Goal: Find specific page/section: Find specific page/section

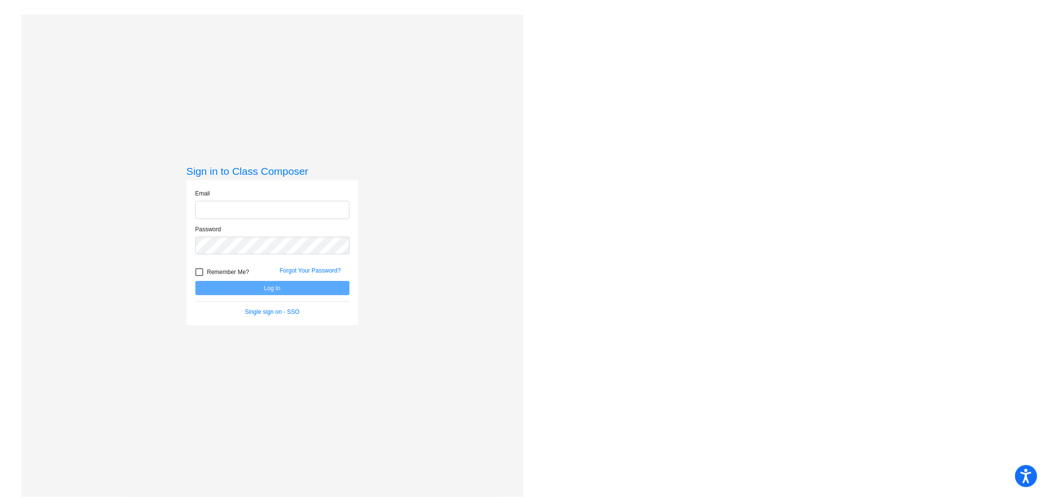
type input "kaitlyn_dawes@lkstevens.wednet.edu"
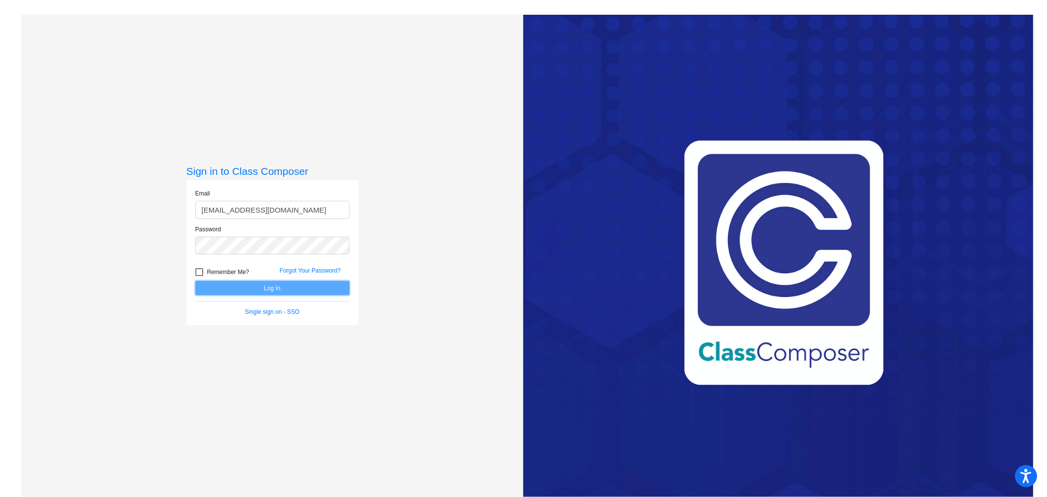
click at [271, 287] on button "Log In" at bounding box center [272, 288] width 154 height 14
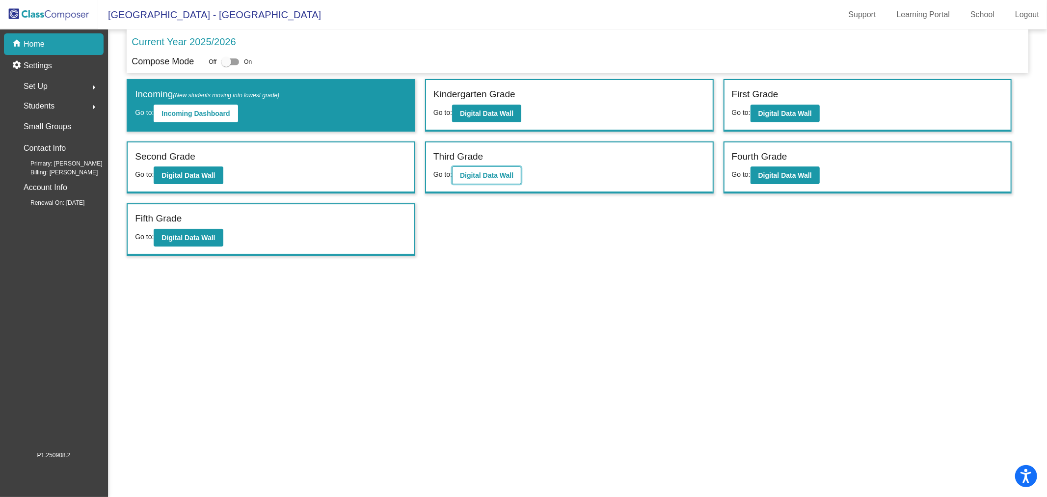
click at [501, 178] on button "Digital Data Wall" at bounding box center [486, 175] width 69 height 18
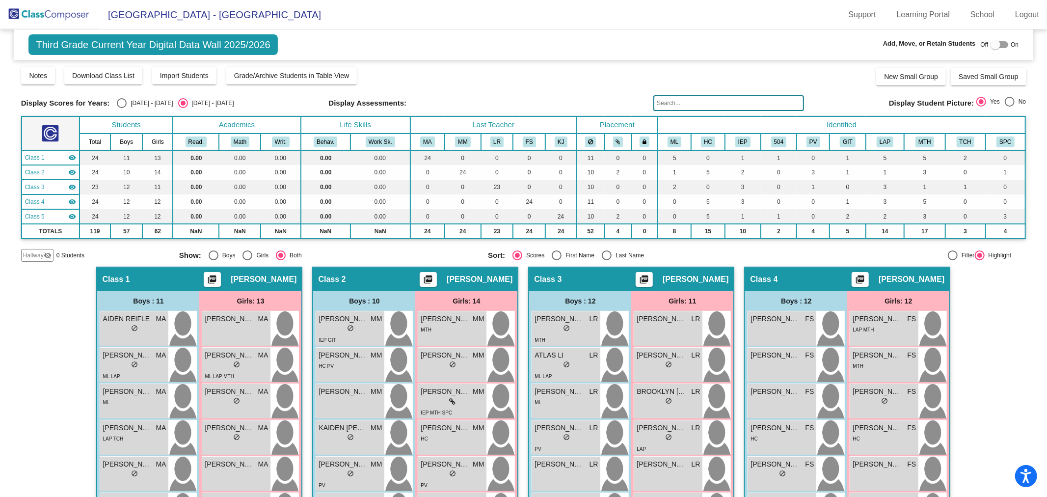
click at [722, 101] on input "text" at bounding box center [729, 103] width 151 height 16
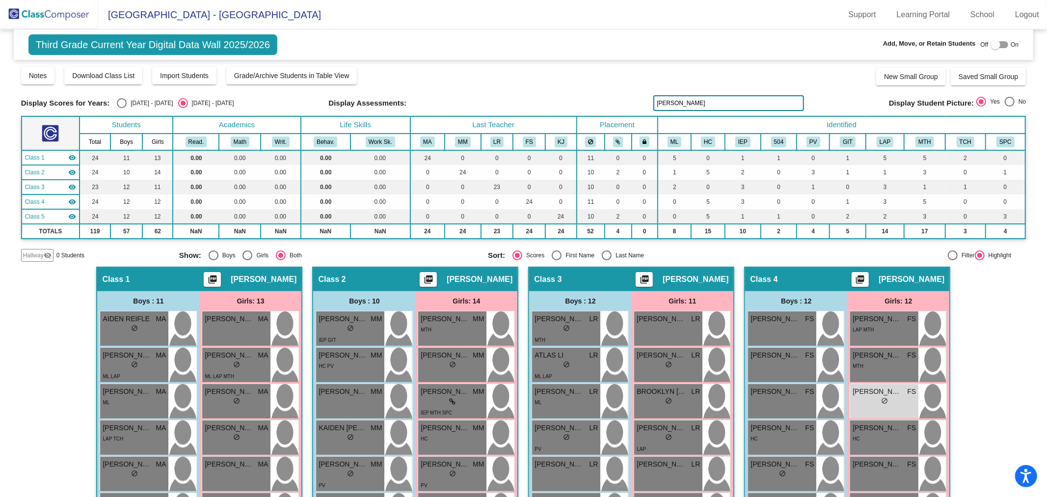
click at [714, 102] on input "fiona" at bounding box center [729, 103] width 151 height 16
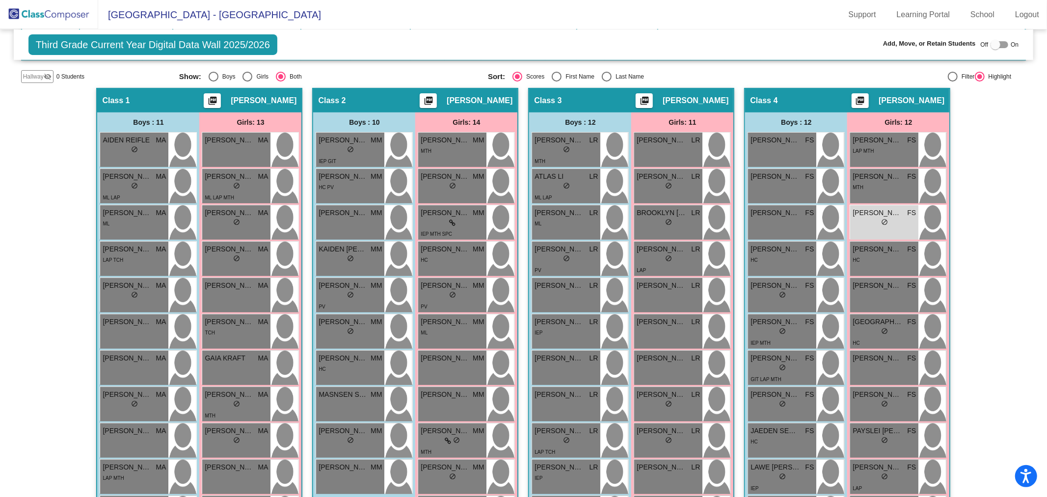
scroll to position [69, 0]
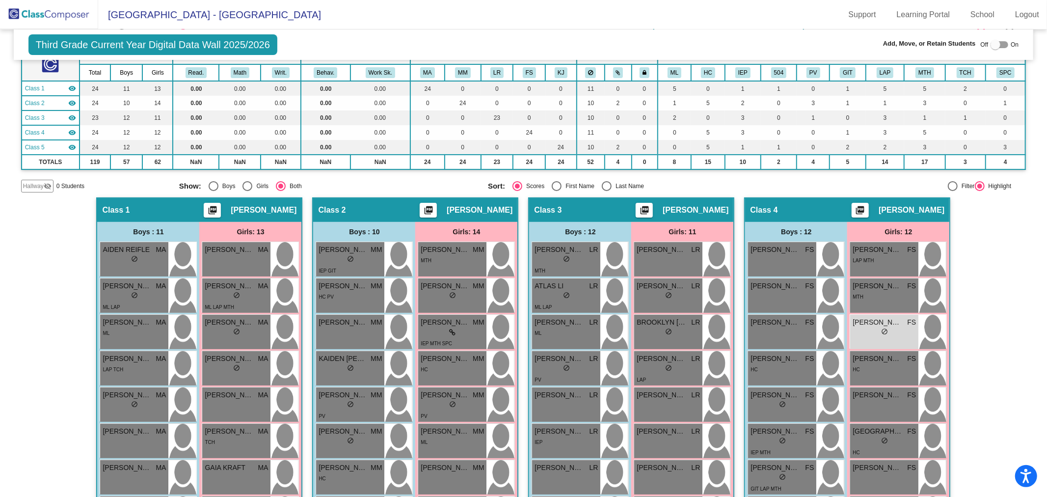
type input "fion"
